Goal: Task Accomplishment & Management: Use online tool/utility

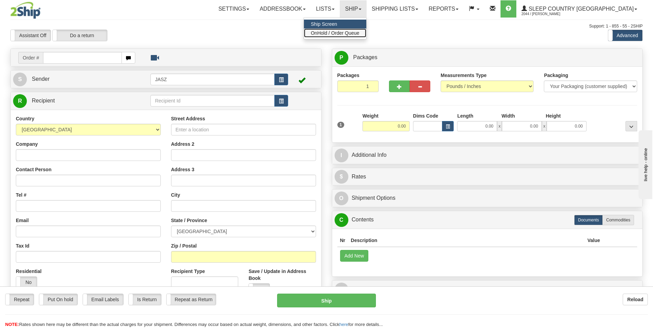
click at [366, 36] on link "OnHold / Order Queue" at bounding box center [335, 33] width 62 height 9
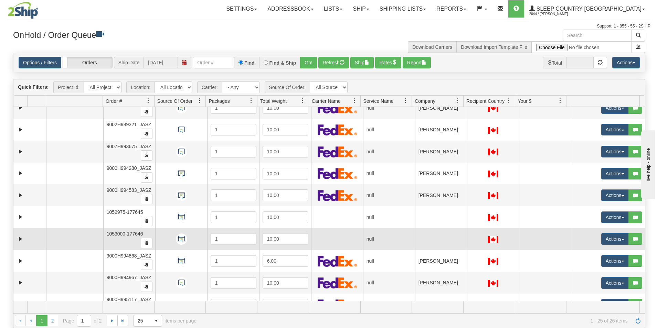
scroll to position [344, 0]
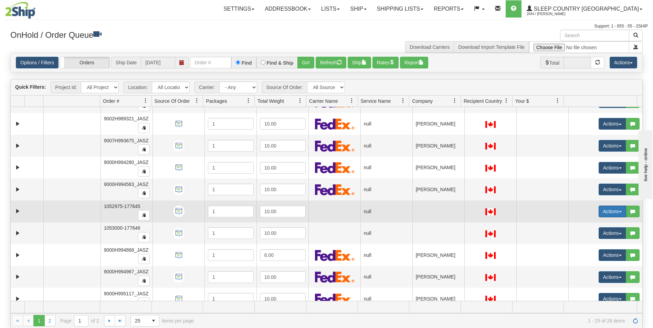
click at [604, 215] on button "Actions" at bounding box center [612, 212] width 28 height 12
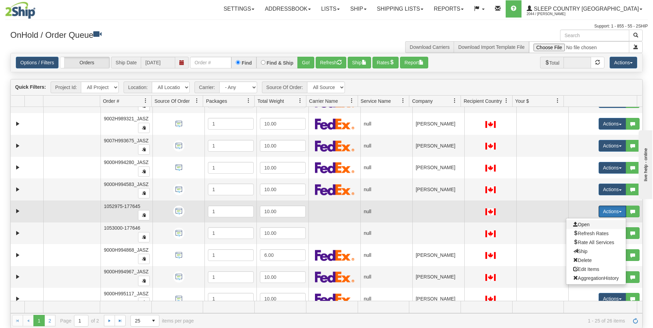
click at [578, 224] on span "Open" at bounding box center [581, 225] width 17 height 6
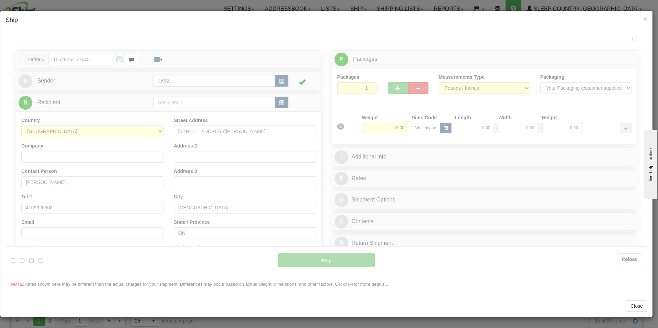
scroll to position [0, 0]
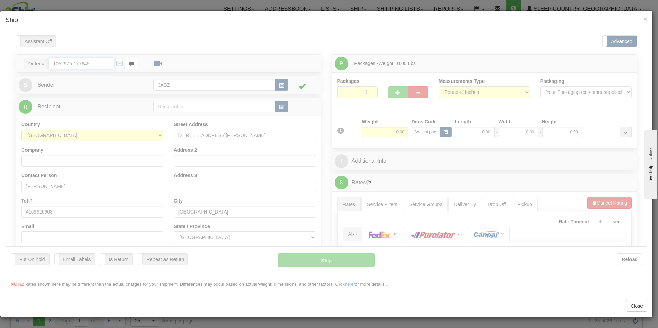
type input "10:33"
type input "16:00"
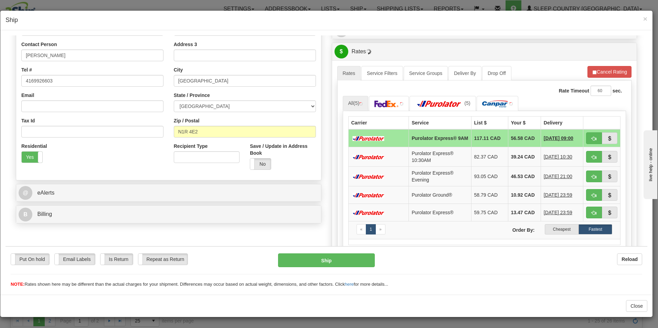
scroll to position [172, 0]
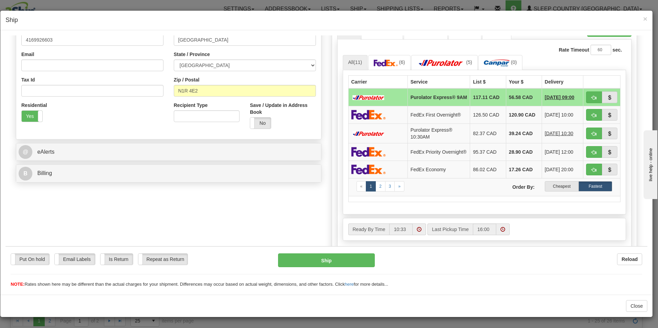
click at [553, 190] on label "Cheapest" at bounding box center [562, 186] width 34 height 10
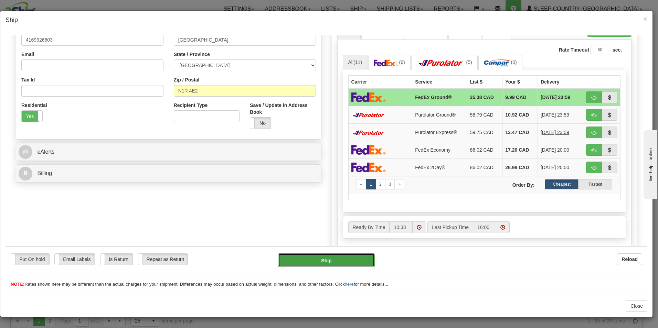
click at [349, 259] on button "Ship" at bounding box center [326, 260] width 97 height 14
type input "92"
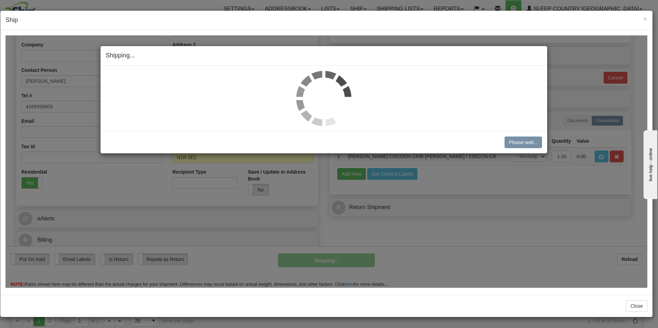
scroll to position [105, 0]
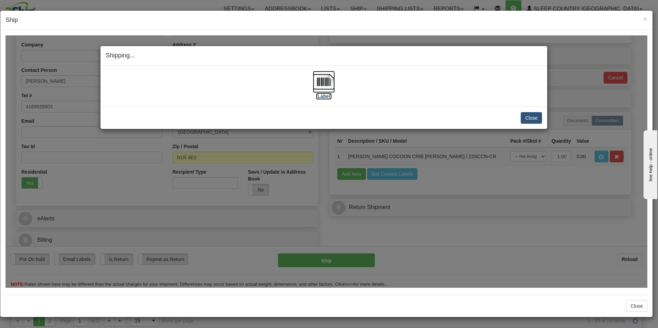
click at [326, 77] on img at bounding box center [324, 82] width 22 height 22
click at [532, 119] on button "Close" at bounding box center [531, 118] width 21 height 12
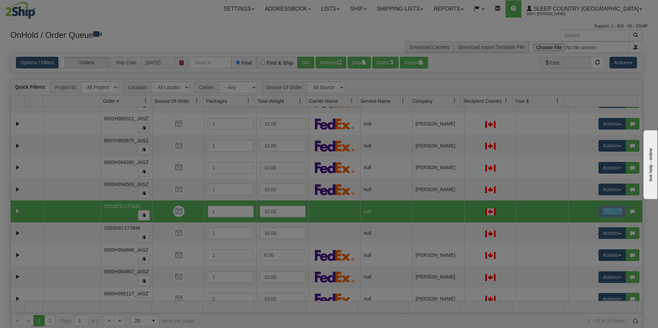
scroll to position [0, 0]
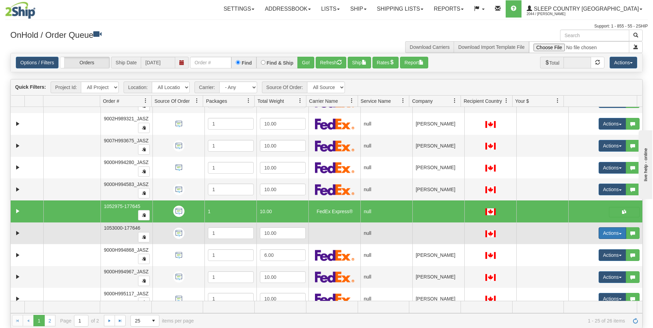
click at [599, 235] on button "Actions" at bounding box center [612, 233] width 28 height 12
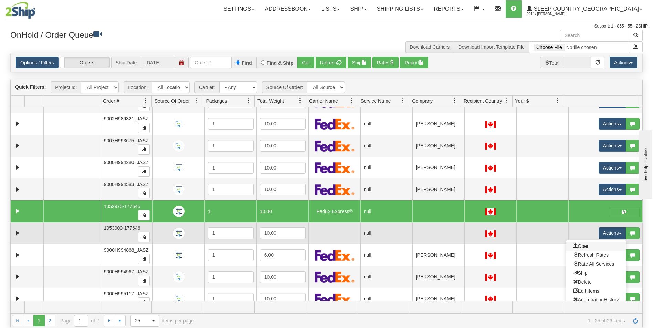
click at [578, 242] on link "Open" at bounding box center [596, 246] width 60 height 9
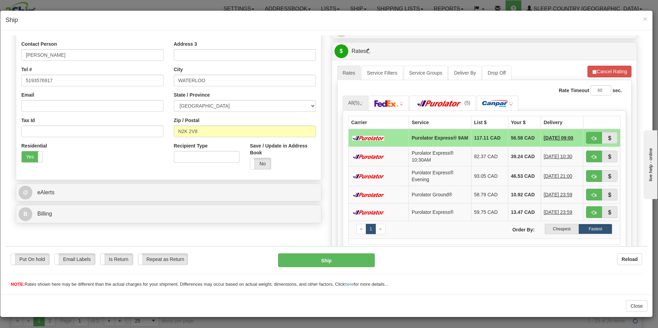
scroll to position [138, 0]
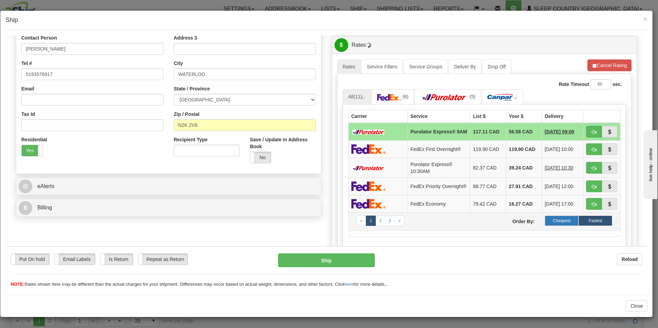
click at [552, 224] on label "Cheapest" at bounding box center [562, 220] width 34 height 10
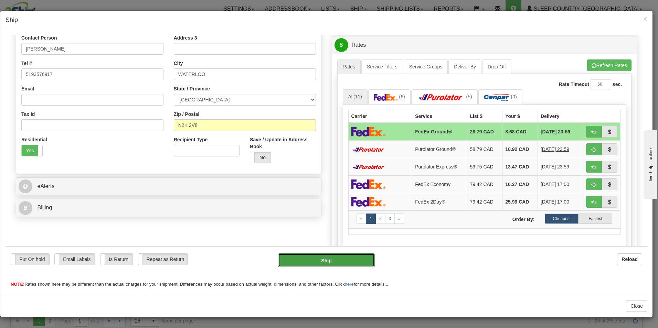
click at [341, 261] on button "Ship" at bounding box center [326, 260] width 97 height 14
type input "92"
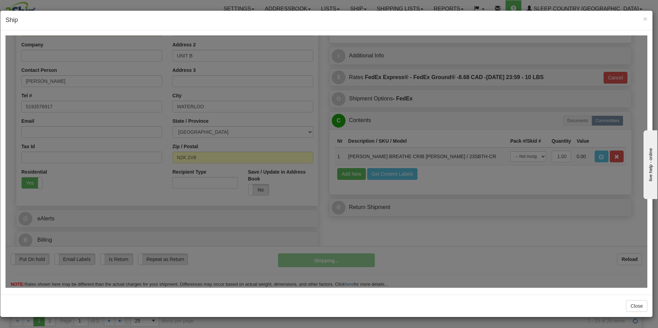
scroll to position [105, 0]
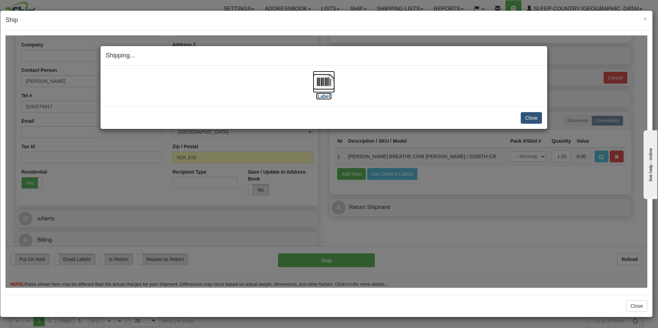
click at [325, 94] on label "[Label]" at bounding box center [324, 96] width 16 height 7
click at [534, 119] on button "Close" at bounding box center [531, 118] width 21 height 12
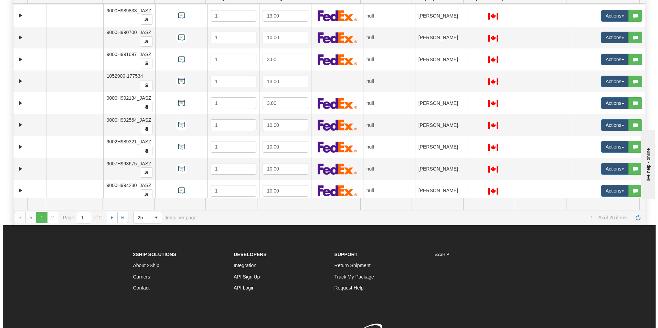
scroll to position [215, 0]
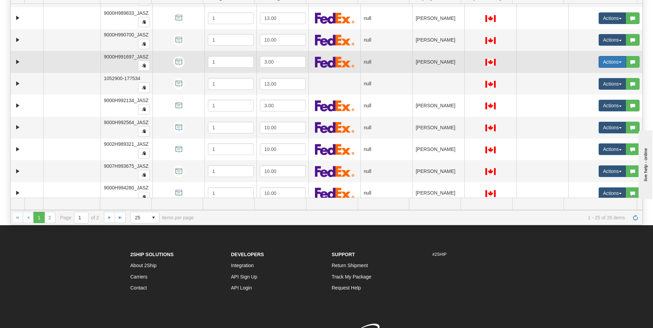
click at [613, 61] on button "Actions" at bounding box center [612, 62] width 28 height 12
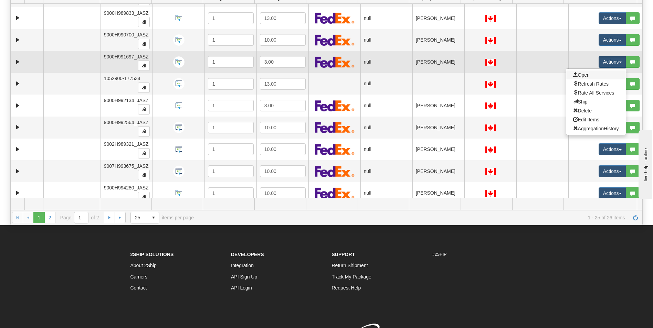
click at [587, 77] on link "Open" at bounding box center [596, 75] width 60 height 9
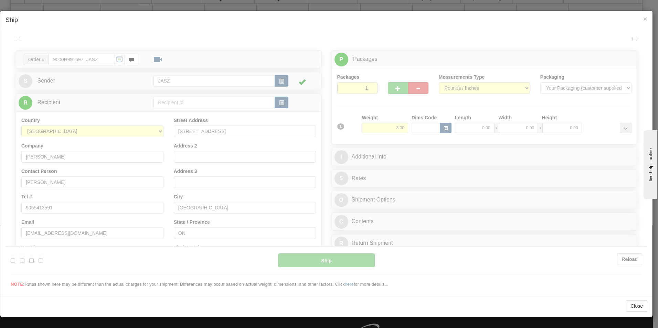
scroll to position [0, 0]
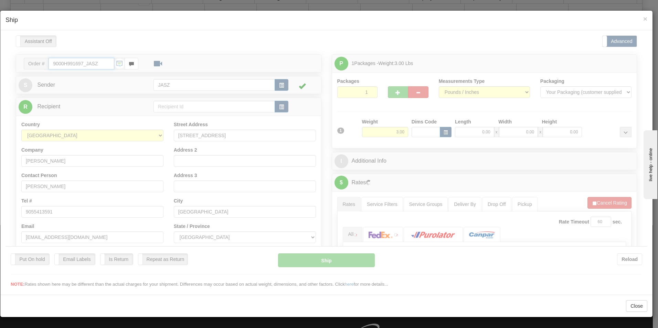
type input "10:34"
type input "16:00"
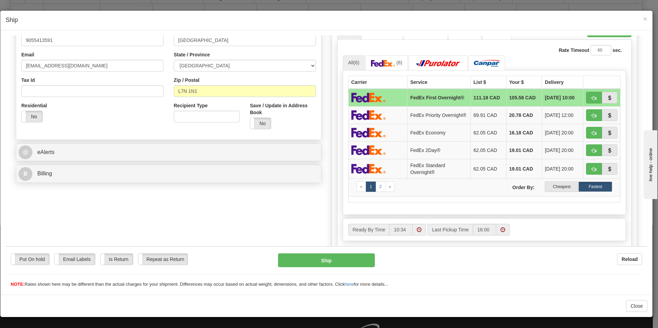
scroll to position [172, 0]
click at [558, 191] on label "Cheapest" at bounding box center [562, 186] width 34 height 10
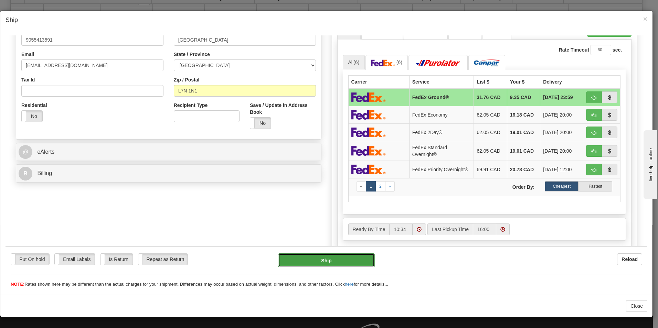
click at [362, 258] on button "Ship" at bounding box center [326, 260] width 97 height 14
type input "92"
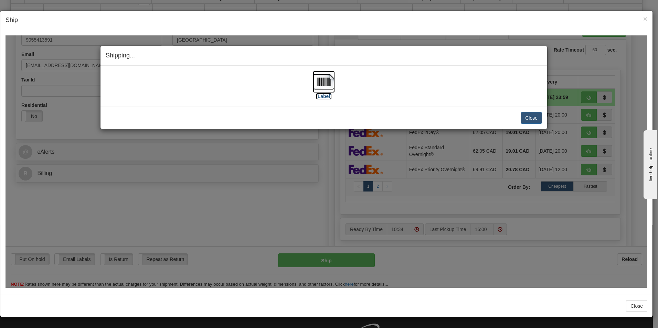
click at [334, 84] on img at bounding box center [324, 82] width 22 height 22
click at [528, 118] on button "Close" at bounding box center [531, 118] width 21 height 12
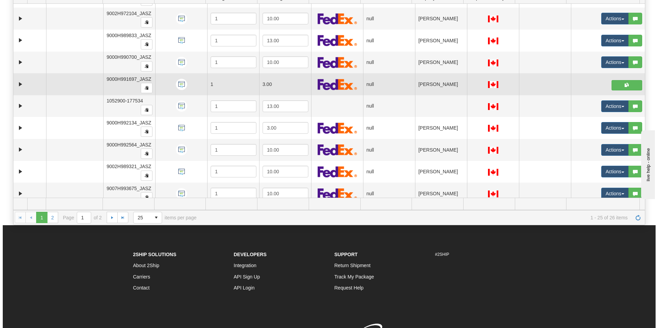
scroll to position [181, 0]
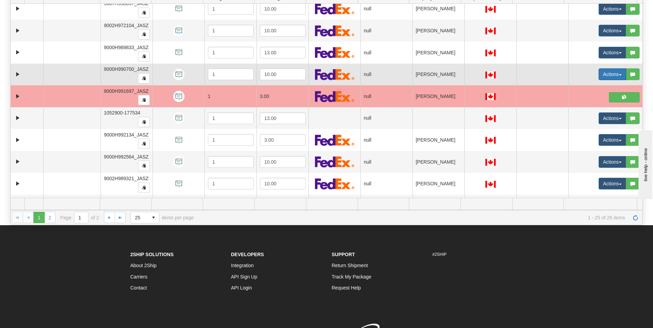
click at [598, 74] on button "Actions" at bounding box center [612, 74] width 28 height 12
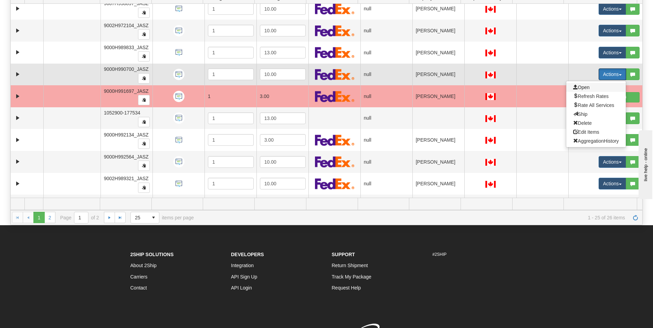
click at [581, 88] on span "Open" at bounding box center [581, 88] width 17 height 6
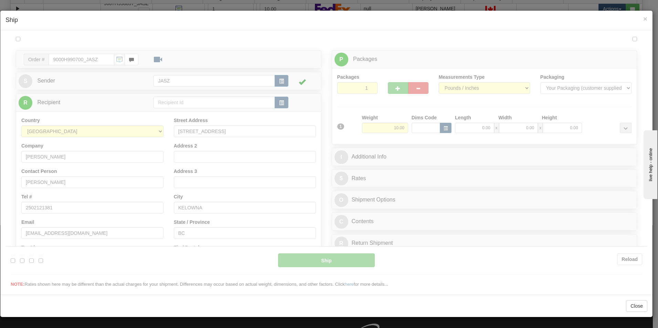
scroll to position [0, 0]
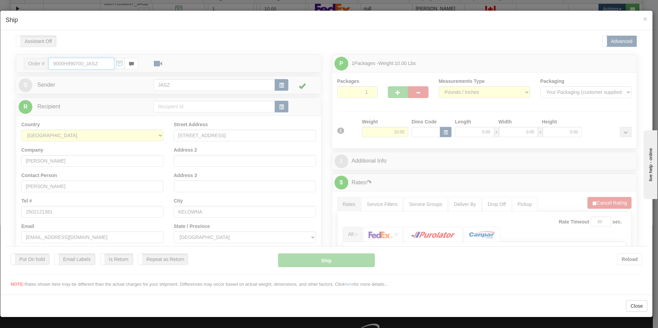
type input "10:34"
type input "16:00"
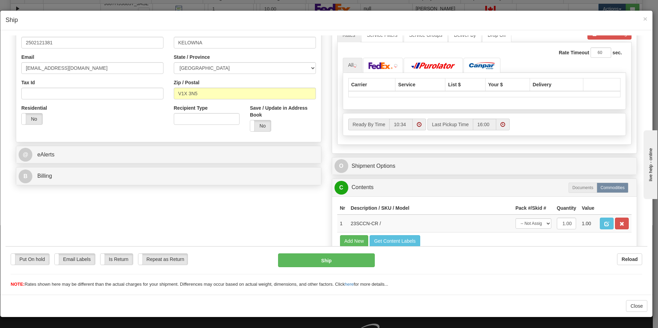
scroll to position [172, 0]
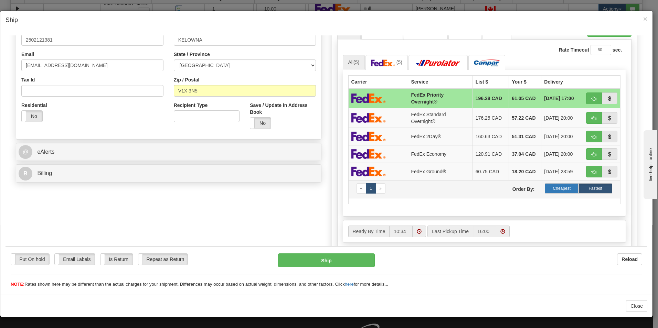
click at [550, 186] on label "Cheapest" at bounding box center [562, 188] width 34 height 10
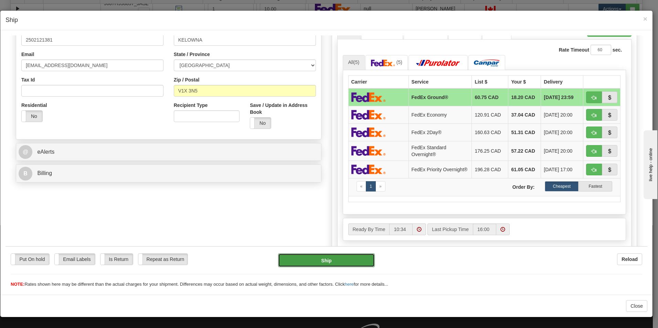
click at [345, 257] on button "Ship" at bounding box center [326, 260] width 97 height 14
type input "92"
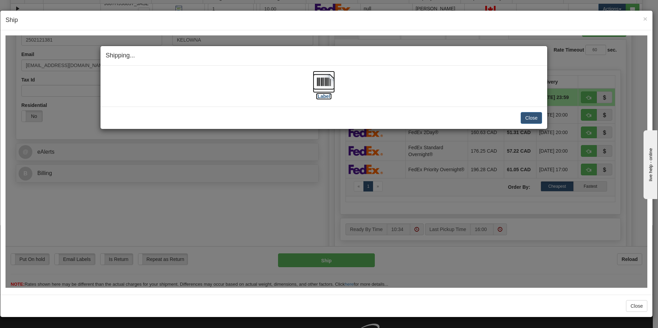
click at [325, 83] on img at bounding box center [324, 82] width 22 height 22
click at [533, 117] on button "Close" at bounding box center [531, 118] width 21 height 12
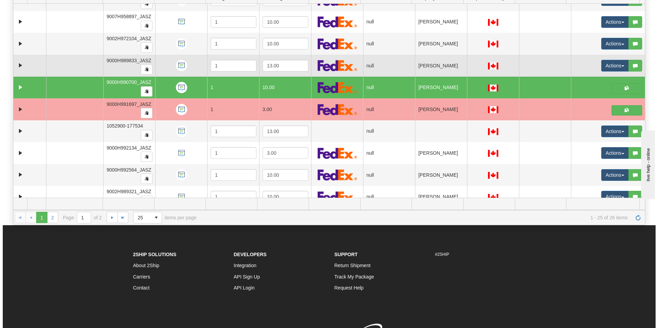
scroll to position [147, 0]
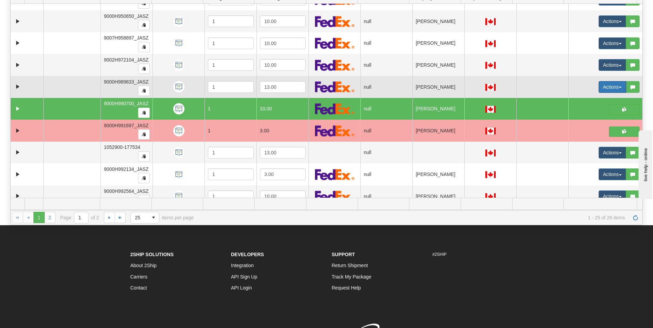
click at [602, 85] on button "Actions" at bounding box center [612, 87] width 28 height 12
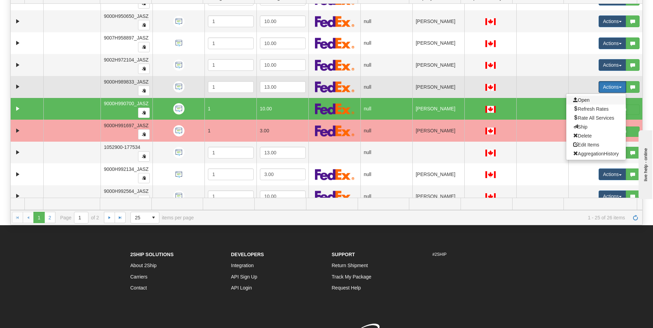
click at [573, 101] on span at bounding box center [575, 99] width 5 height 5
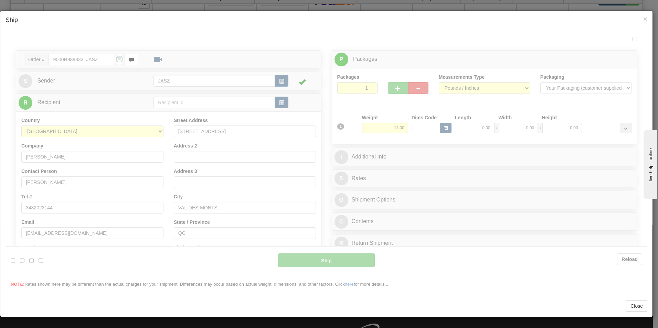
scroll to position [0, 0]
type input "10:35"
type input "16:00"
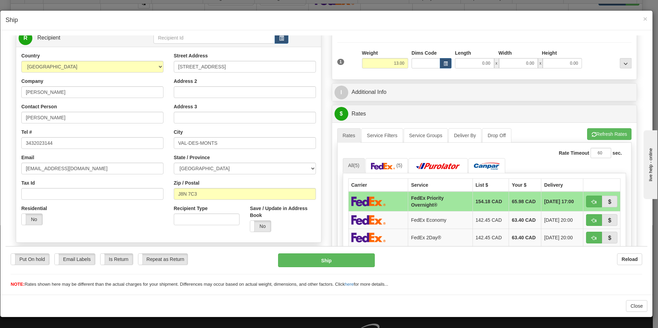
scroll to position [138, 0]
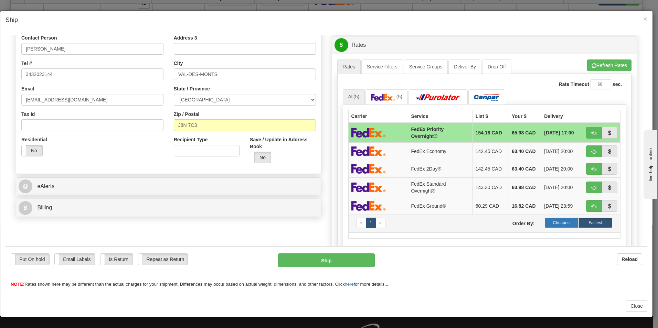
click at [567, 226] on label "Cheapest" at bounding box center [562, 222] width 34 height 10
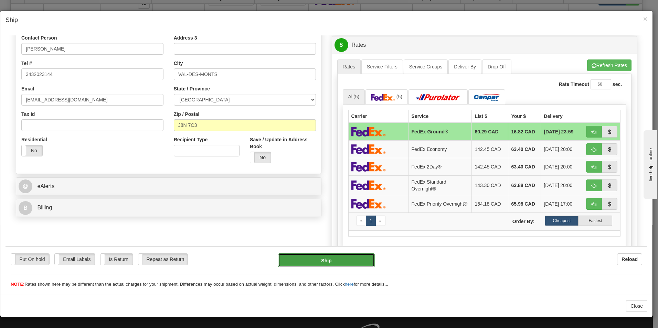
click at [348, 256] on button "Ship" at bounding box center [326, 260] width 97 height 14
type input "92"
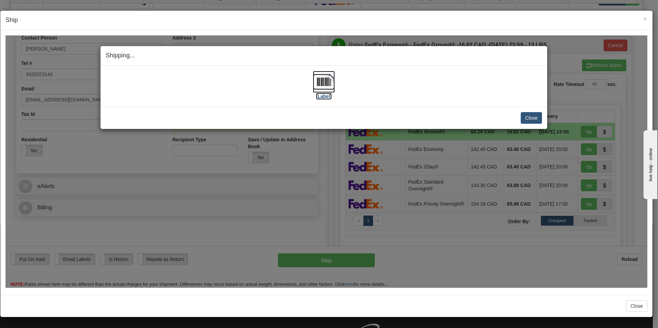
click at [327, 89] on img at bounding box center [324, 82] width 22 height 22
click at [531, 116] on button "Close" at bounding box center [531, 118] width 21 height 12
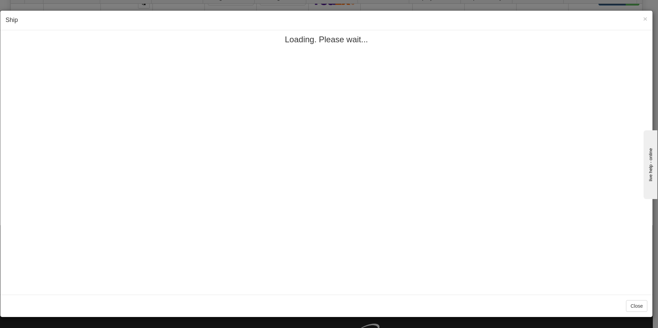
scroll to position [0, 0]
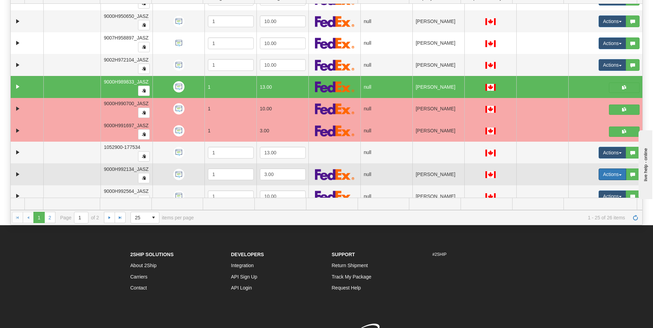
click at [599, 174] on button "Actions" at bounding box center [612, 175] width 28 height 12
click at [586, 185] on link "Open" at bounding box center [596, 187] width 60 height 9
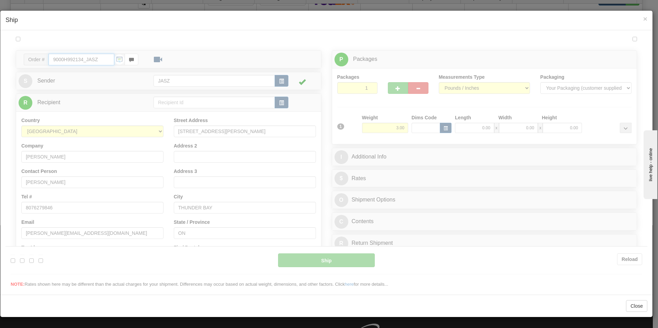
type input "10:35"
type input "16:00"
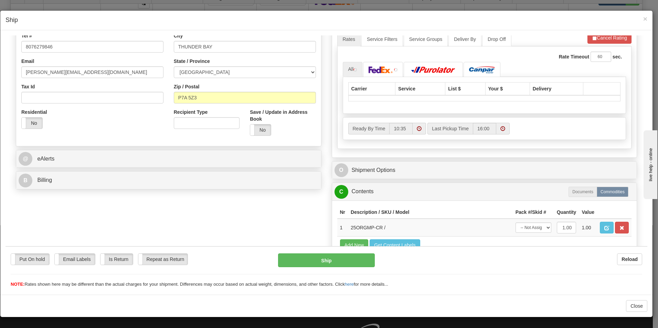
scroll to position [172, 0]
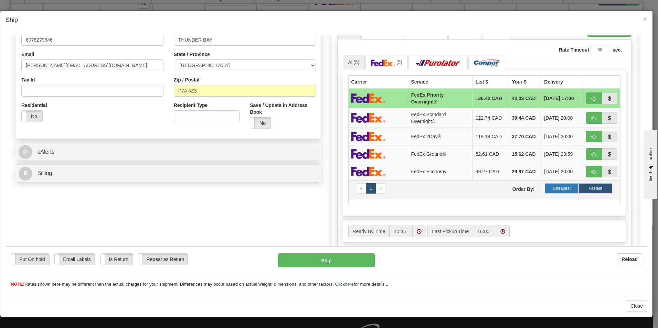
click at [556, 189] on label "Cheapest" at bounding box center [562, 188] width 34 height 10
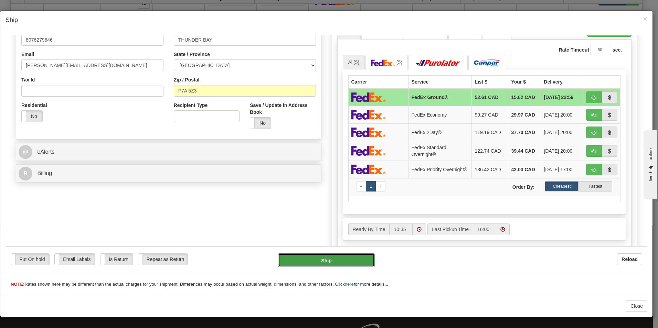
click at [338, 263] on button "Ship" at bounding box center [326, 260] width 97 height 14
type input "92"
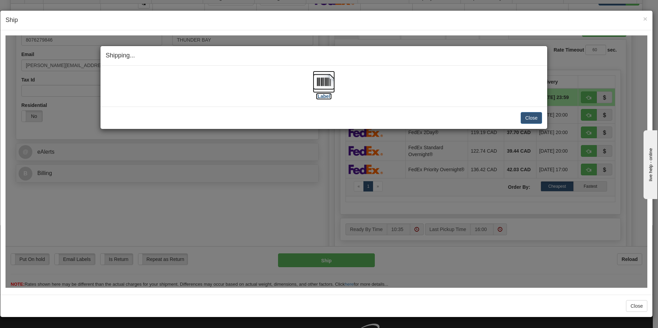
click at [329, 89] on img at bounding box center [324, 82] width 22 height 22
